Goal: Information Seeking & Learning: Understand process/instructions

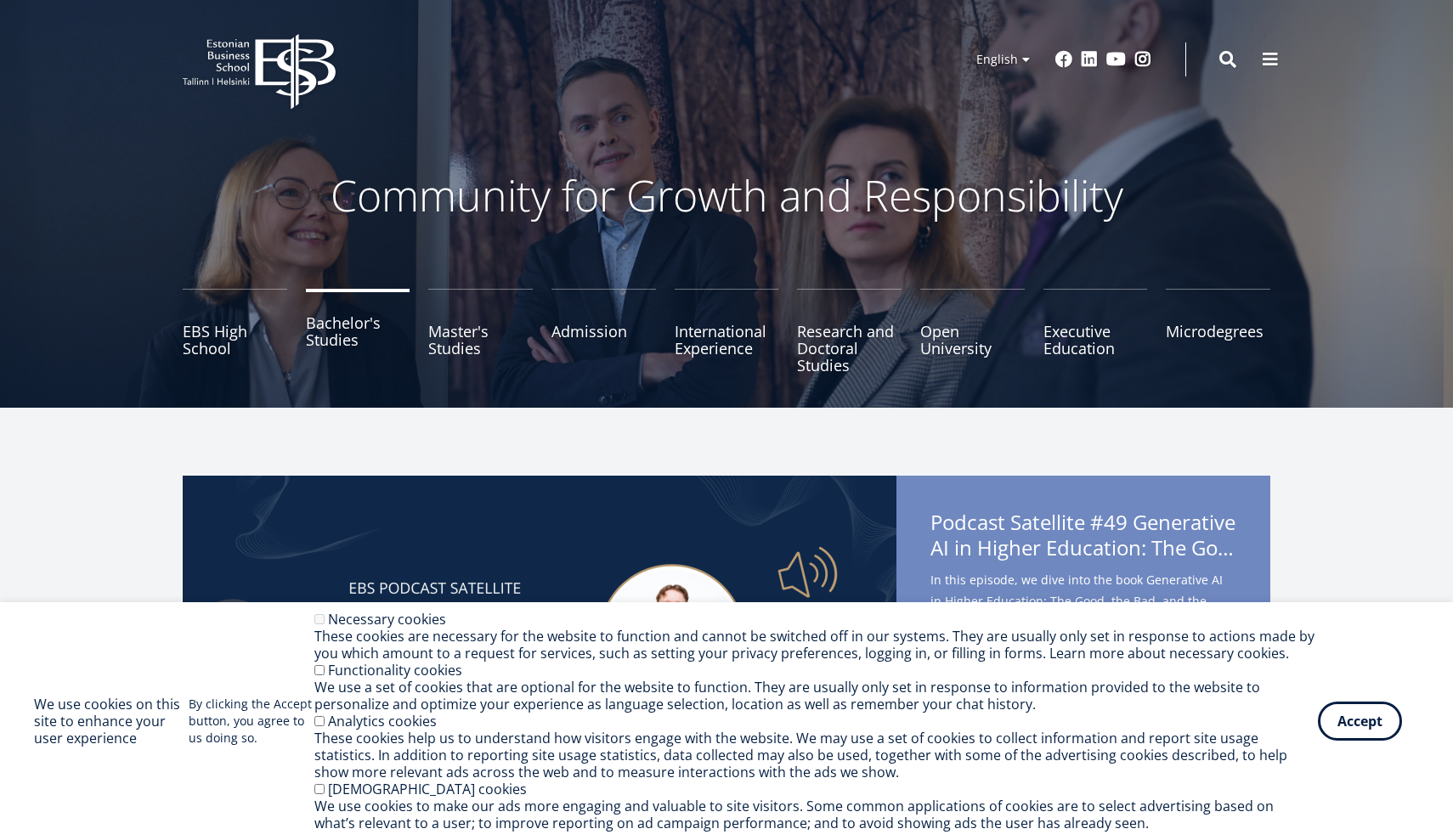
click at [362, 330] on link "Bachelor's Studies" at bounding box center [358, 331] width 104 height 85
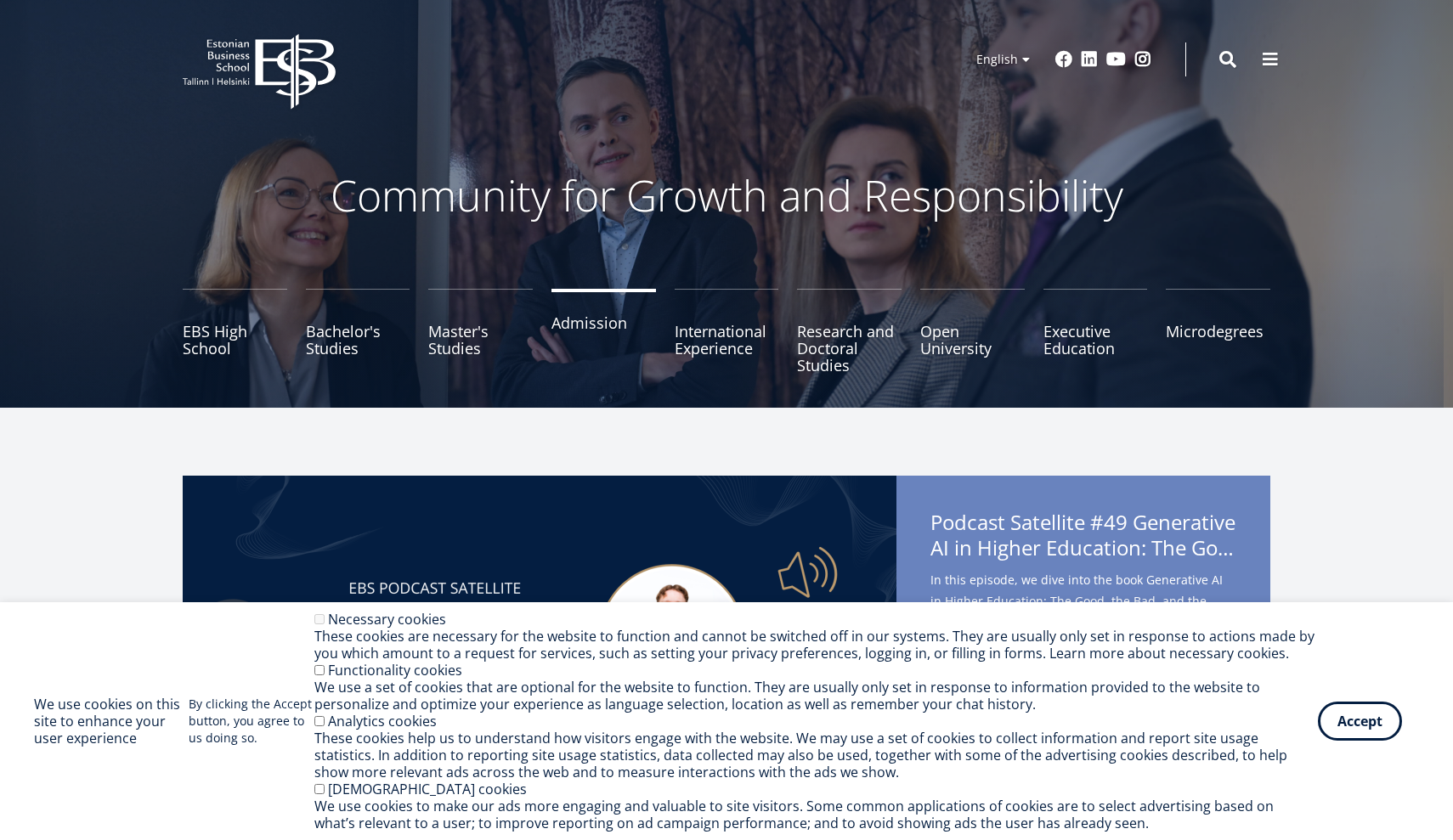
click at [571, 309] on link "Admission" at bounding box center [603, 331] width 104 height 85
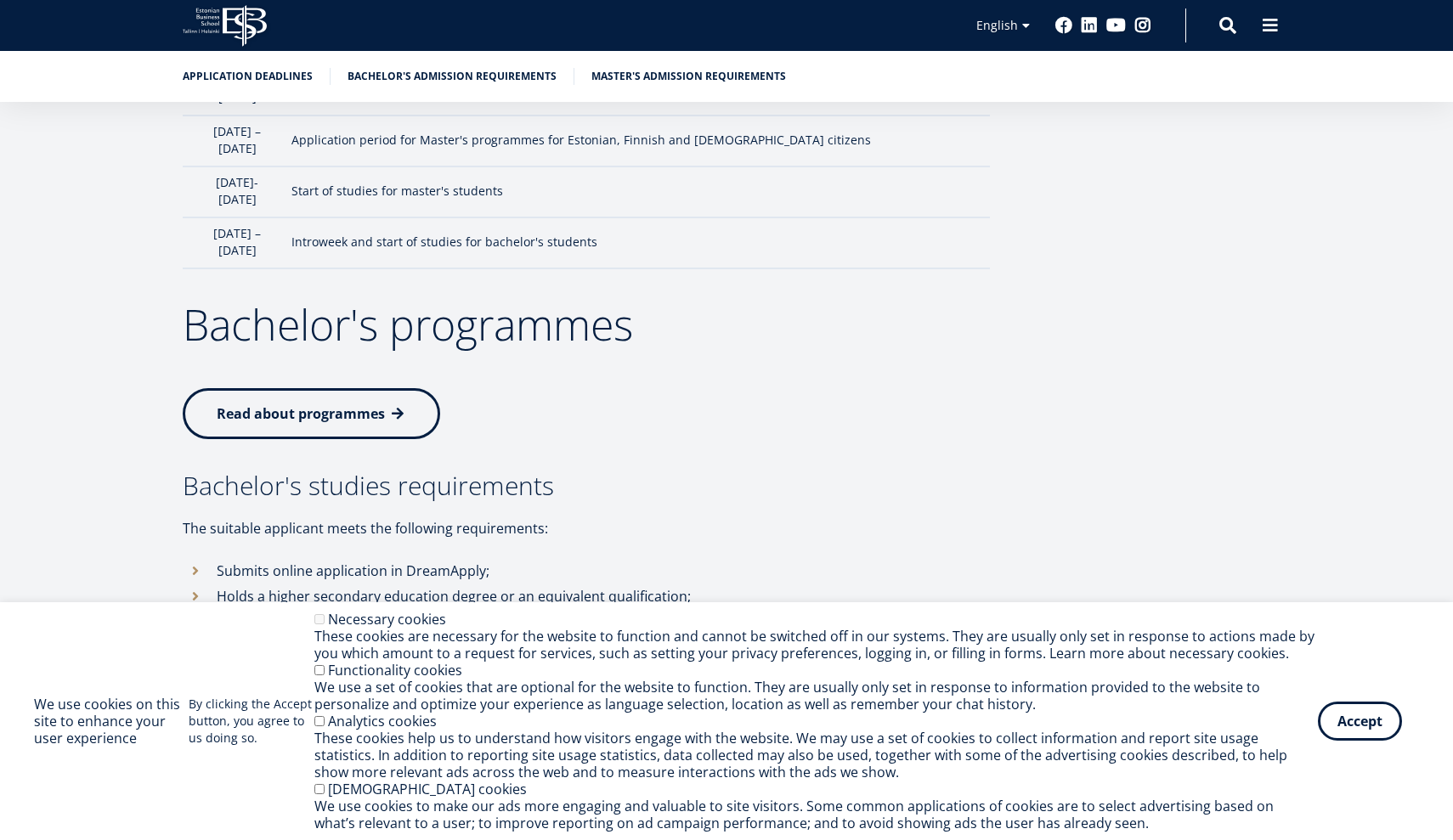
scroll to position [1851, 0]
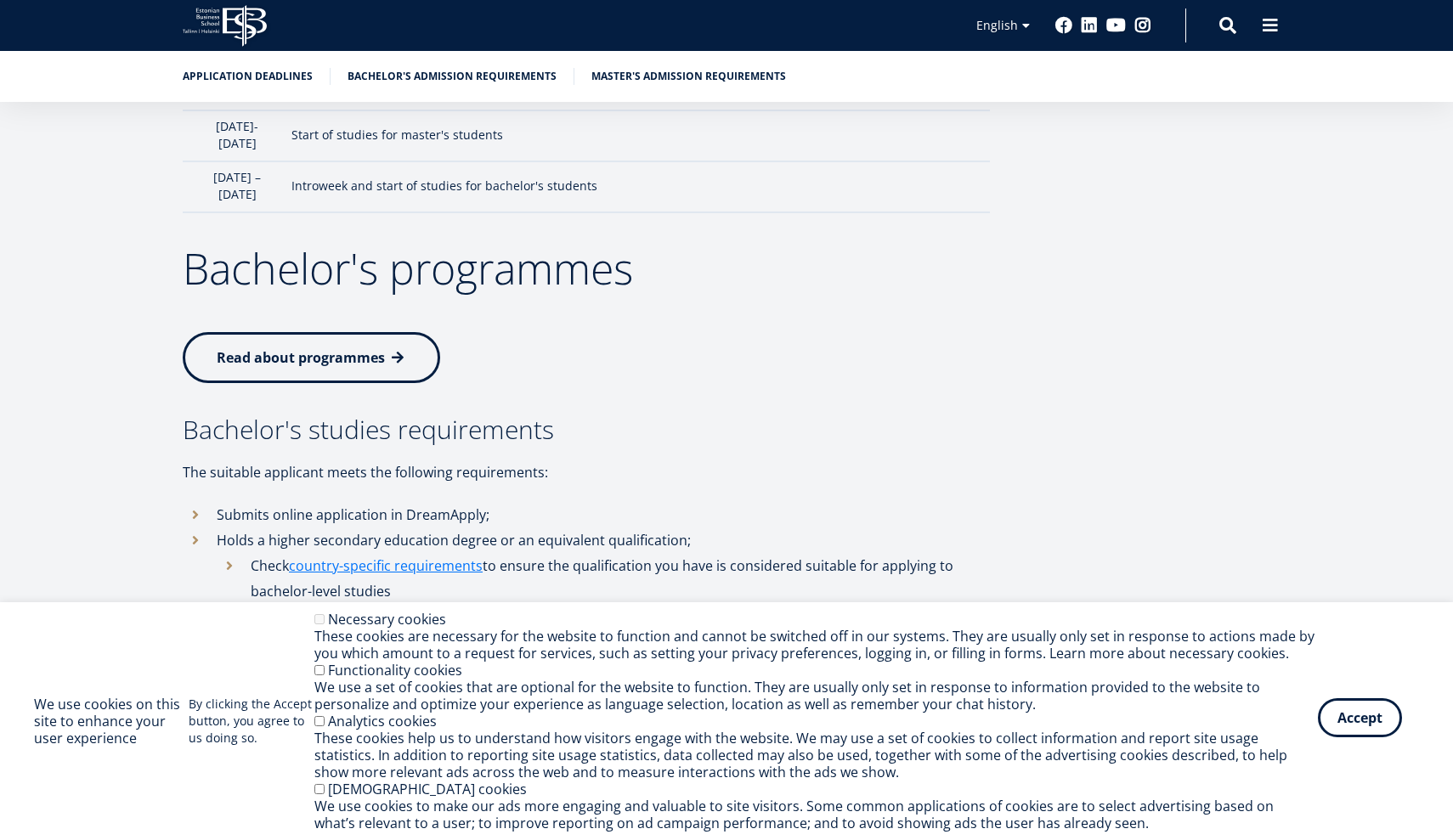
click at [1338, 721] on button "Accept" at bounding box center [1360, 717] width 84 height 39
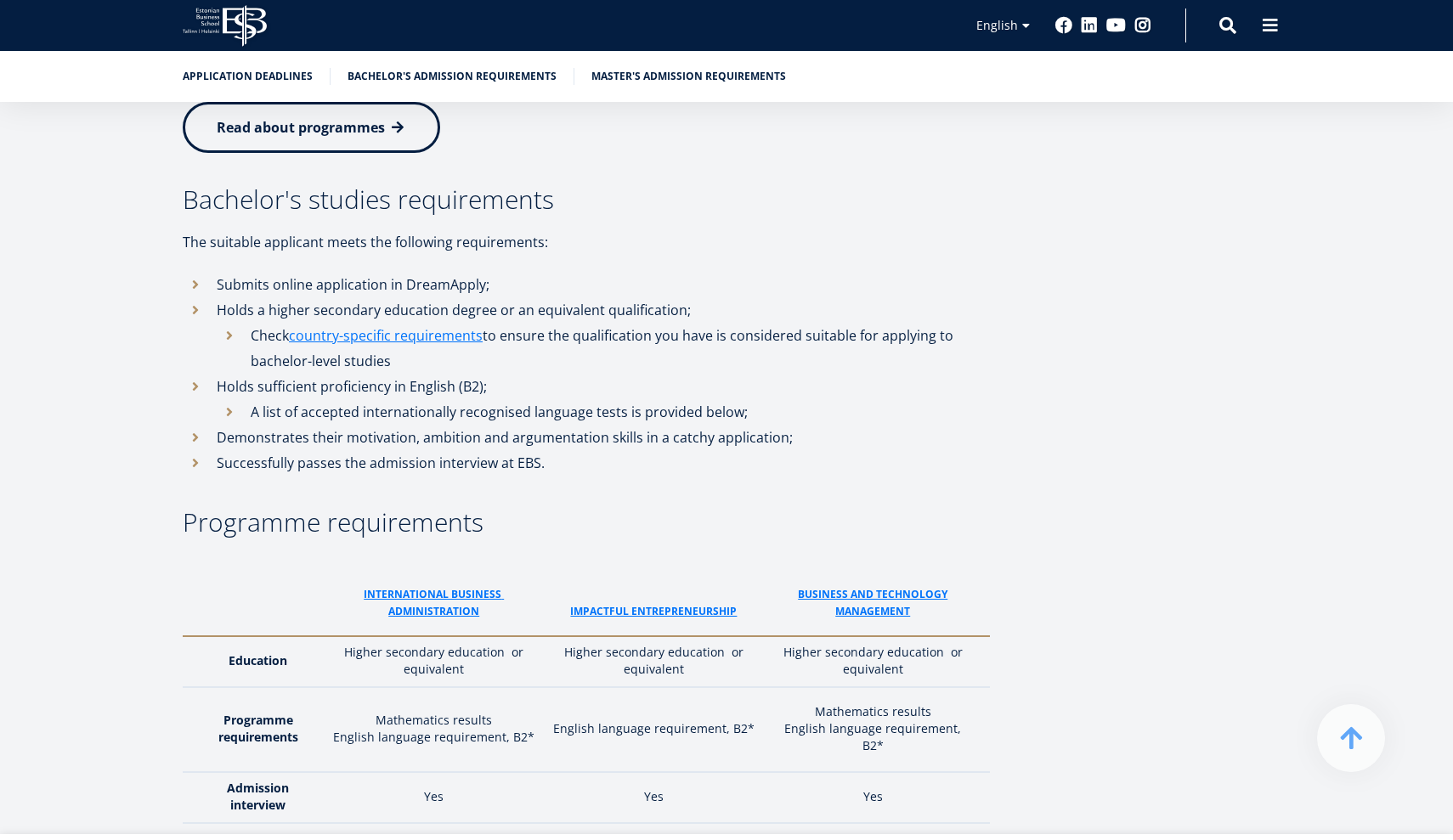
scroll to position [2110, 0]
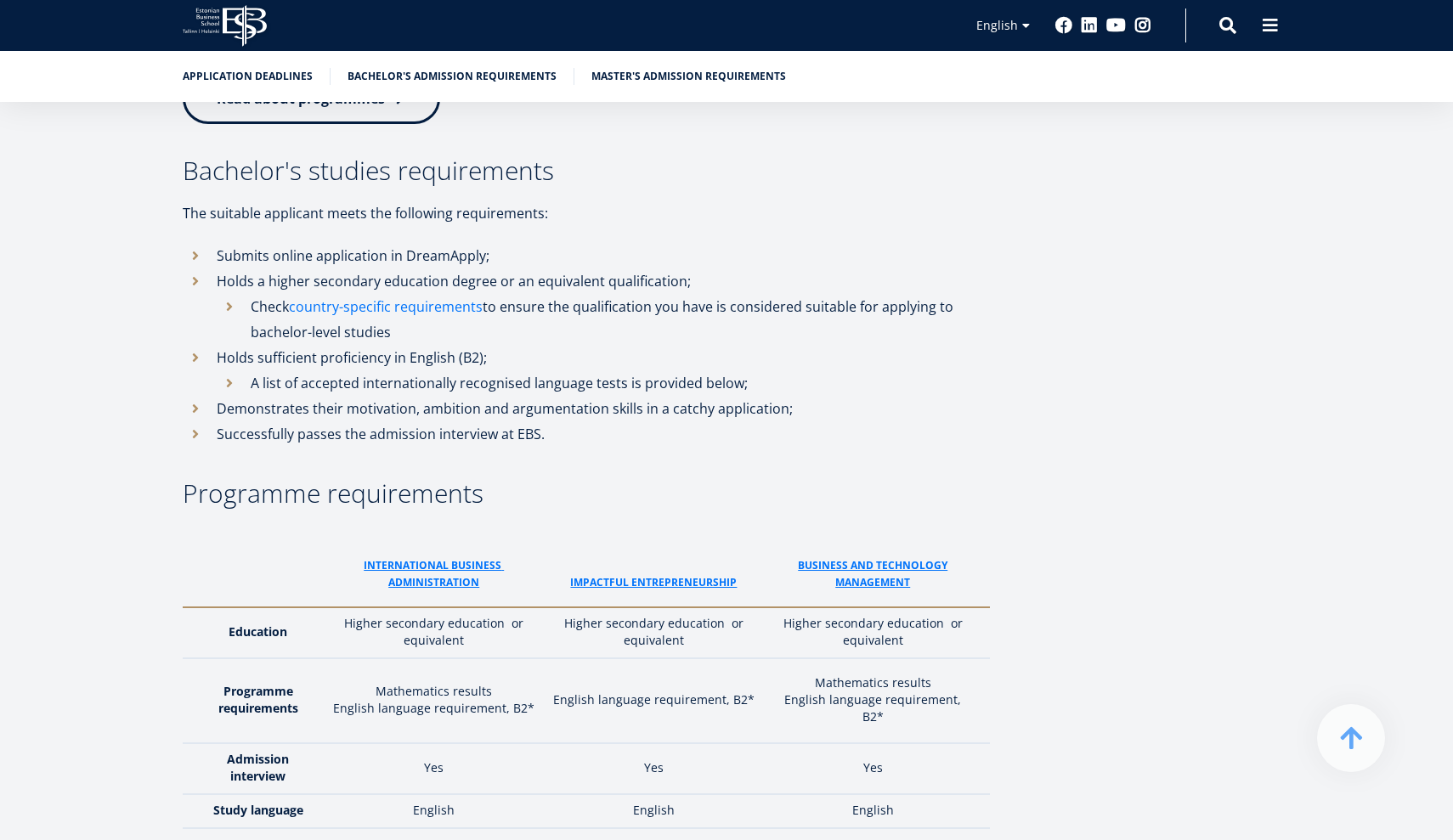
click at [400, 294] on link "country-specific requirements" at bounding box center [386, 307] width 194 height 25
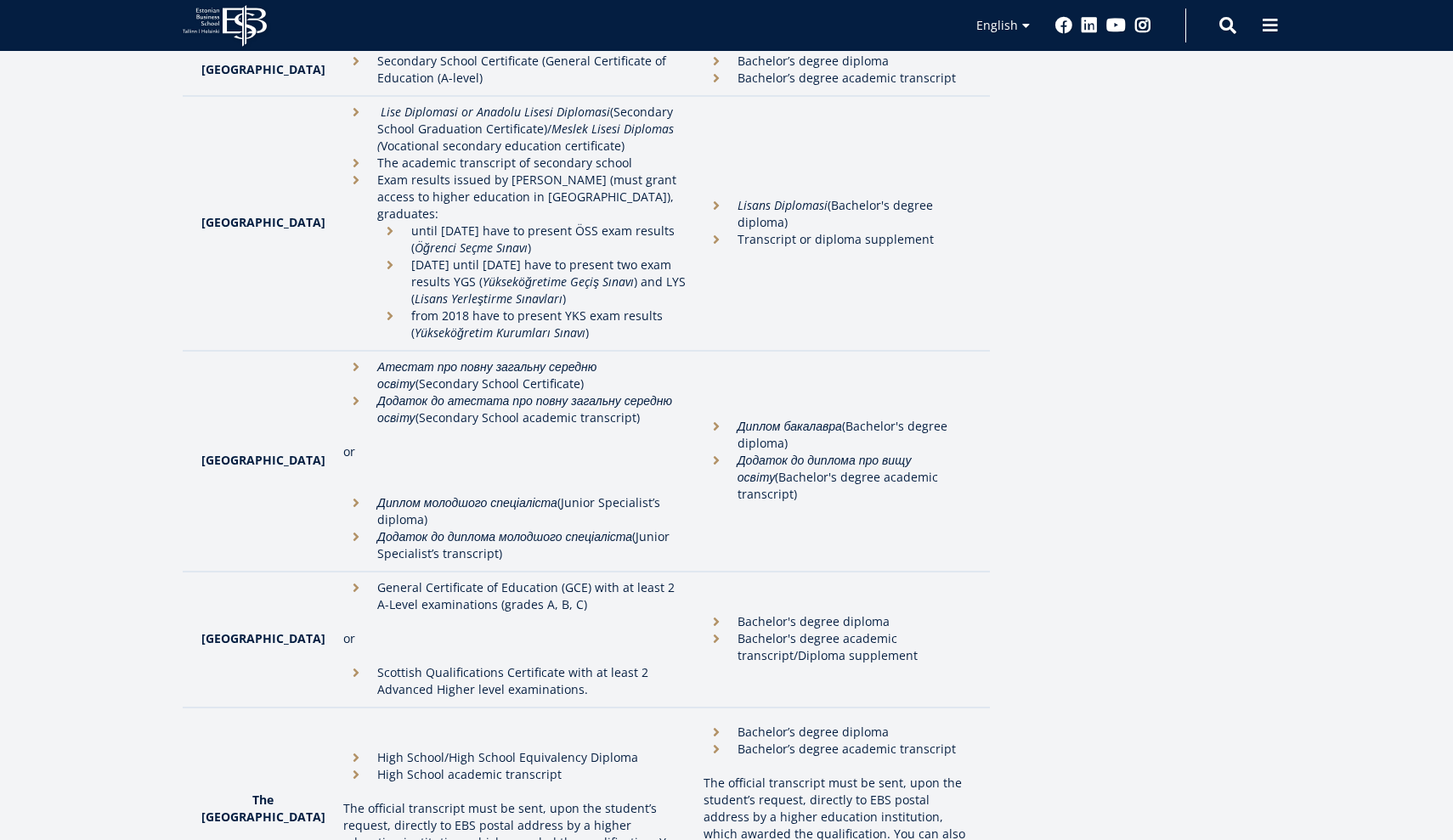
scroll to position [4508, 0]
click at [420, 578] on li "General Certificate of Education (GCE) with at least 2 A-Level examinations (gr…" at bounding box center [515, 595] width 344 height 34
click at [742, 630] on li "Bachelor's degree academic transcript/Diploma supplement" at bounding box center [838, 646] width 269 height 34
click at [742, 612] on li "Bachelor's degree diploma" at bounding box center [838, 620] width 269 height 17
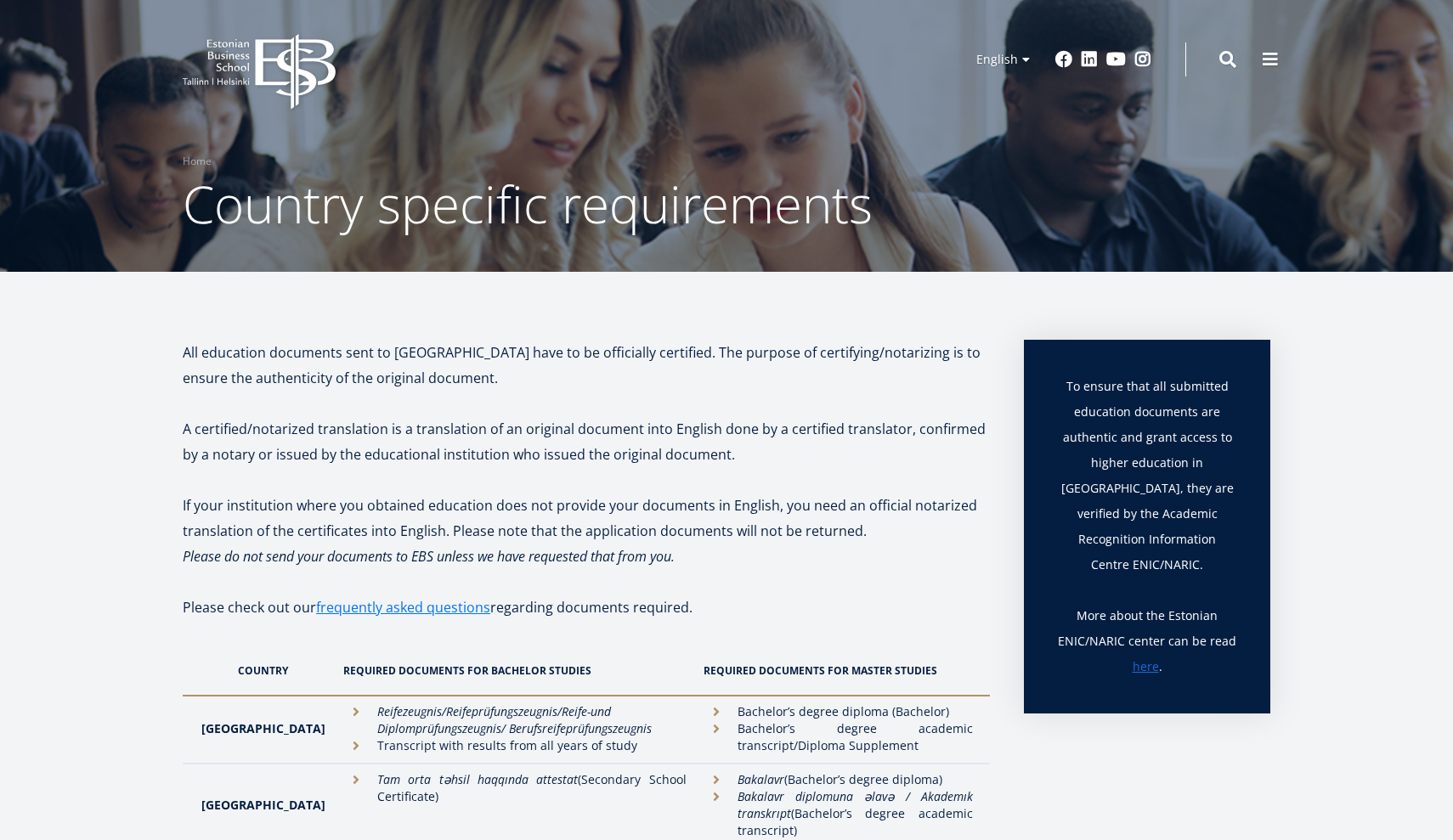
scroll to position [0, 0]
